Goal: Check status: Check status

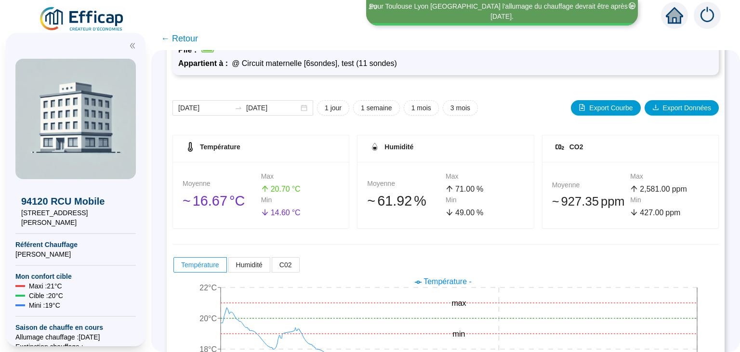
scroll to position [58, 0]
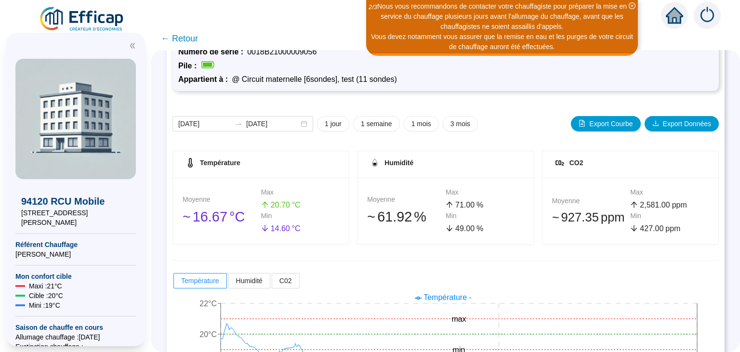
click at [93, 19] on img at bounding box center [82, 19] width 87 height 27
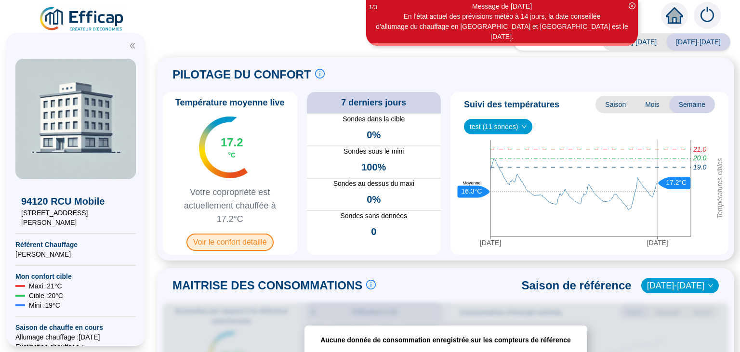
click at [225, 240] on span "Voir le confort détaillé" at bounding box center [229, 242] width 87 height 17
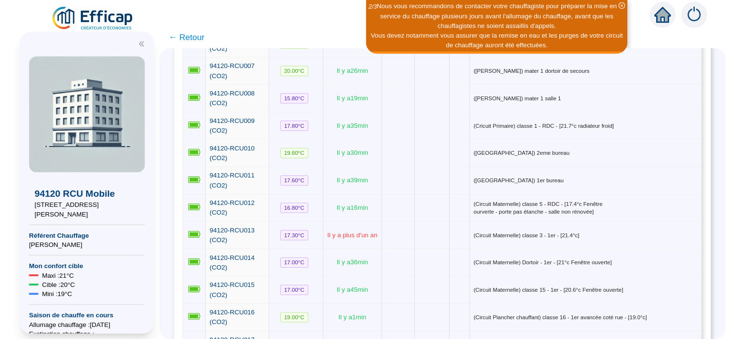
scroll to position [300, 0]
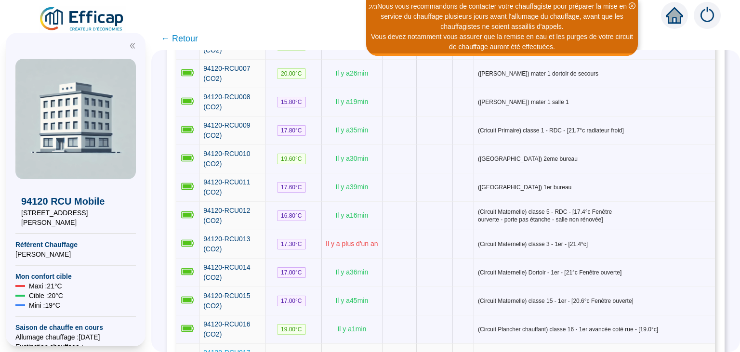
click at [232, 349] on span "94120-RCU017 (CO2)" at bounding box center [226, 358] width 47 height 18
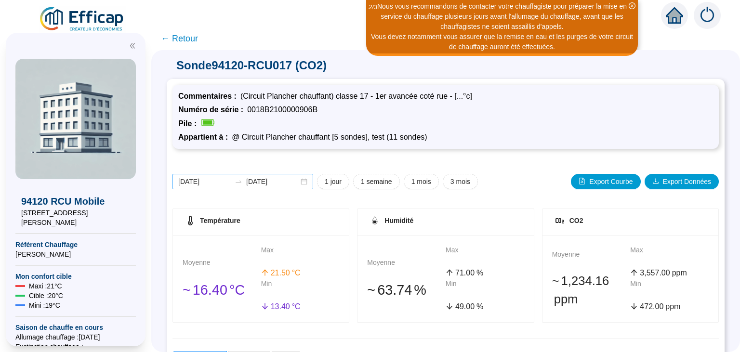
click at [237, 182] on icon "swap-right" at bounding box center [239, 182] width 8 height 8
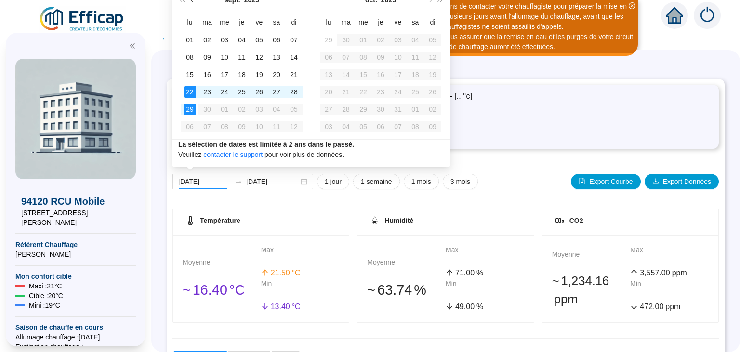
click at [192, 1] on span "Mois précédent (PageUp)" at bounding box center [192, 0] width 5 height 5
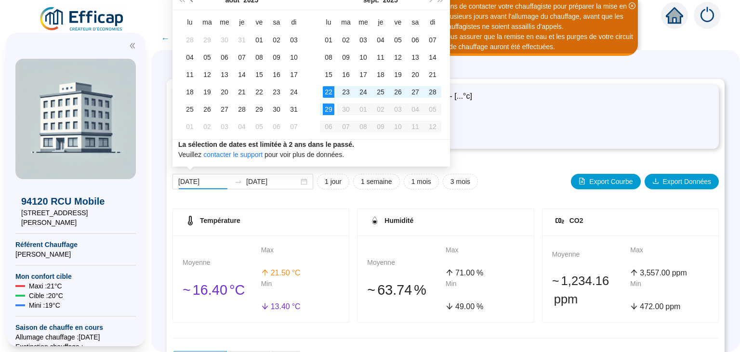
click at [192, 1] on span "Mois précédent (PageUp)" at bounding box center [192, 0] width 5 height 5
type input "[DATE]"
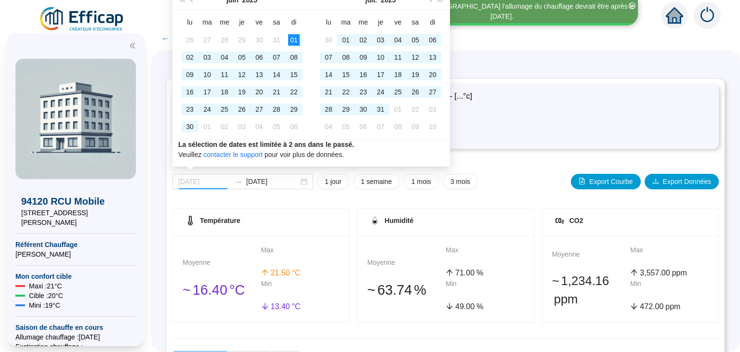
click at [297, 40] on div "01" at bounding box center [294, 40] width 12 height 12
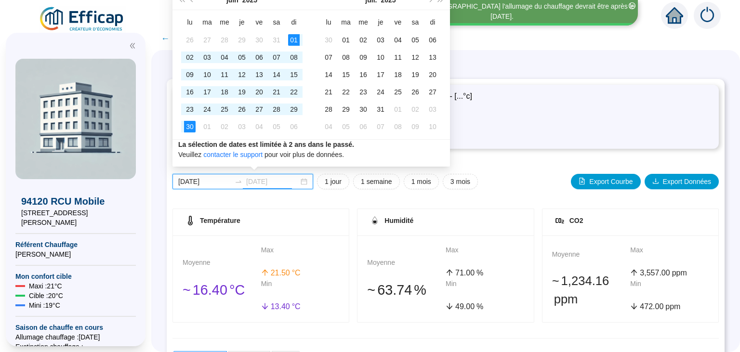
type input "[DATE]"
click at [190, 126] on div "30" at bounding box center [190, 127] width 12 height 12
